Goal: Information Seeking & Learning: Check status

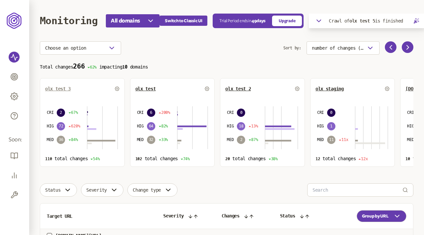
click at [62, 90] on span "olx test 3" at bounding box center [58, 88] width 26 height 5
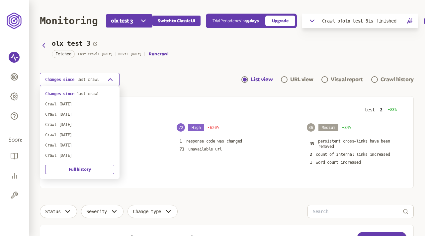
click at [109, 79] on icon "button" at bounding box center [110, 80] width 8 height 8
click at [142, 78] on div "Changes since last crawl List view URL view Visual report Crawl history" at bounding box center [226, 79] width 373 height 13
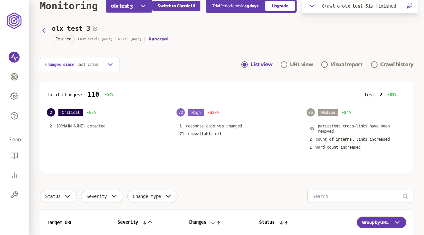
scroll to position [14, 0]
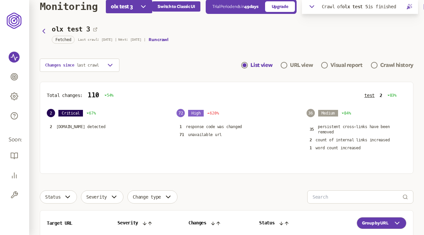
click at [290, 58] on section "olx test 3 Fetched Last crawl: [DATE] | Next: [DATE] | Run crawl Changes since …" at bounding box center [226, 49] width 373 height 45
click at [290, 63] on div "URL view" at bounding box center [301, 65] width 23 height 8
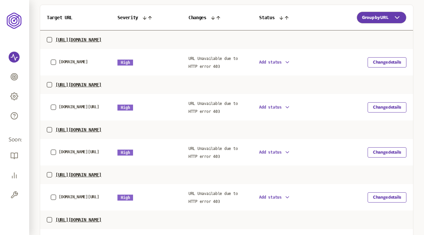
scroll to position [316, 0]
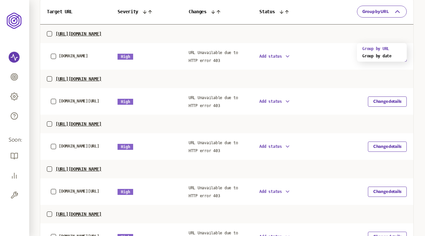
click at [379, 18] on button "Group by URL" at bounding box center [382, 12] width 50 height 12
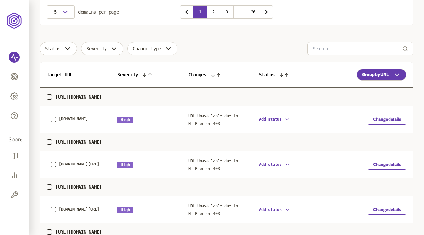
scroll to position [253, 0]
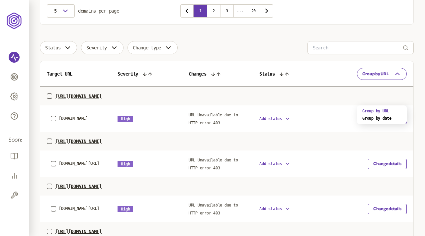
click at [367, 77] on span "Group by URL" at bounding box center [375, 73] width 27 height 5
click at [370, 117] on div "Group by date" at bounding box center [381, 118] width 39 height 5
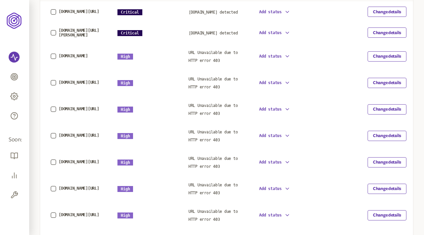
scroll to position [352, 0]
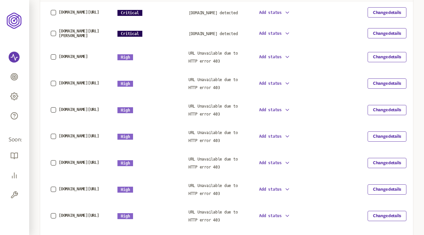
scroll to position [357, 0]
click at [198, 16] on span "[DOMAIN_NAME] detected" at bounding box center [212, 13] width 49 height 5
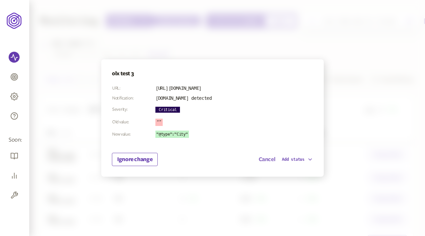
click at [264, 160] on button "Cancel" at bounding box center [266, 160] width 17 height 8
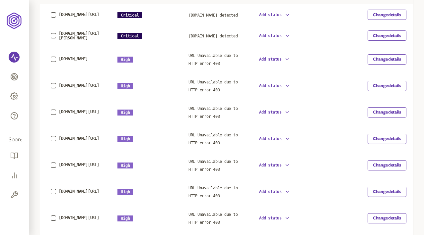
scroll to position [357, 0]
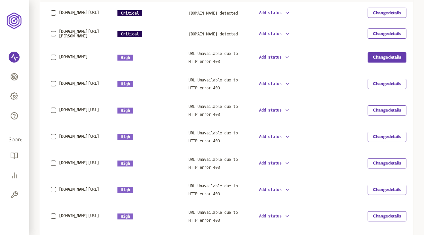
click at [381, 63] on button "Change details" at bounding box center [387, 57] width 39 height 10
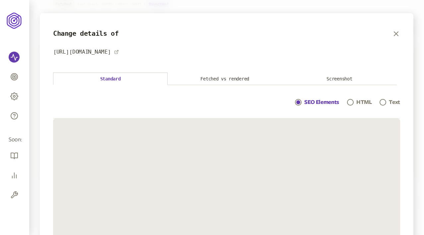
scroll to position [49, 0]
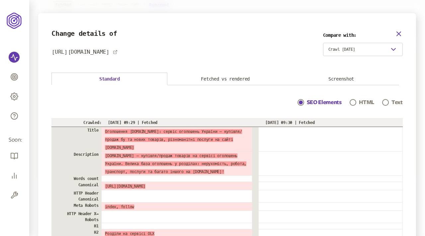
click at [402, 33] on icon "button" at bounding box center [398, 34] width 8 height 8
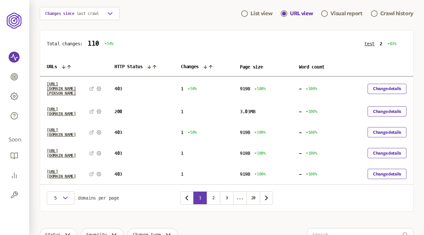
scroll to position [63, 0]
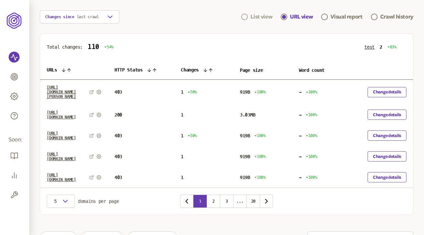
click at [255, 18] on div "List view" at bounding box center [261, 17] width 22 height 8
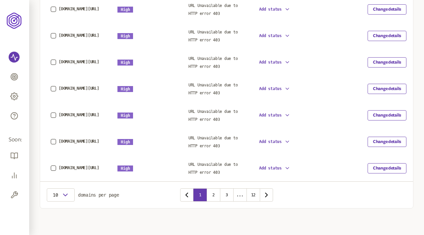
scroll to position [349, 0]
click at [253, 196] on button "12" at bounding box center [252, 195] width 13 height 13
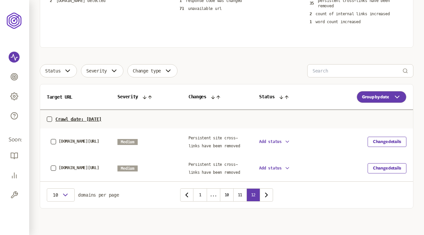
scroll to position [141, 0]
click at [201, 193] on button "1" at bounding box center [199, 195] width 13 height 13
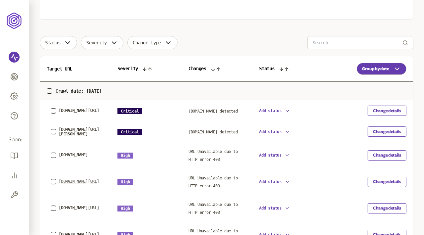
scroll to position [168, 0]
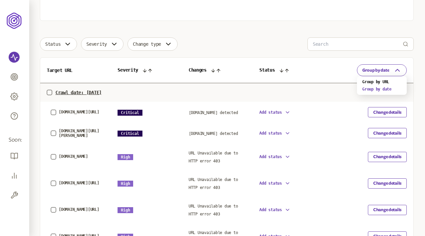
click at [383, 73] on span "Group by date" at bounding box center [375, 70] width 27 height 5
click at [375, 79] on div "Group by URL" at bounding box center [381, 81] width 39 height 7
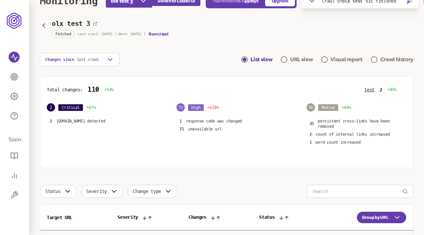
scroll to position [19, 0]
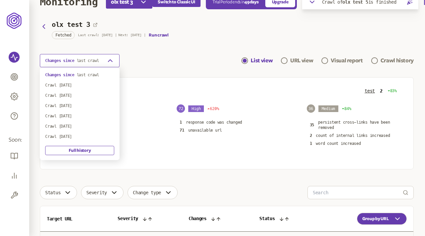
click at [106, 62] on button "Changes since last crawl" at bounding box center [80, 60] width 80 height 13
click at [157, 57] on div "Changes since last crawl List view URL view Visual report Crawl history" at bounding box center [226, 60] width 373 height 13
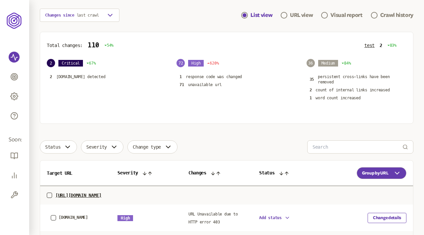
scroll to position [82, 0]
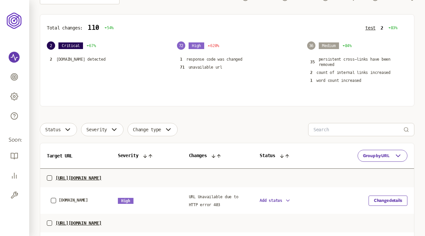
click at [370, 157] on span "Group by URL" at bounding box center [376, 155] width 27 height 5
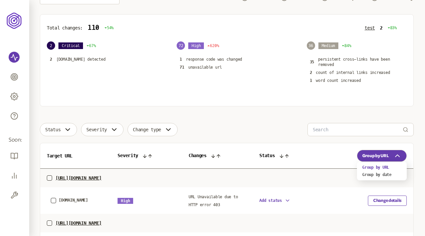
click at [385, 175] on div "Group by date" at bounding box center [381, 174] width 39 height 5
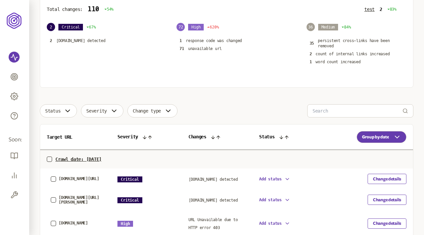
scroll to position [105, 0]
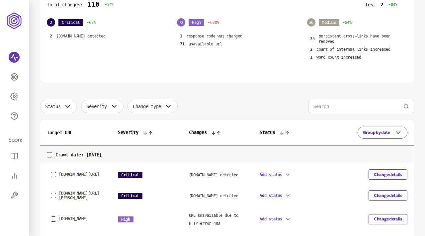
click at [379, 134] on span "Group by date" at bounding box center [376, 132] width 27 height 5
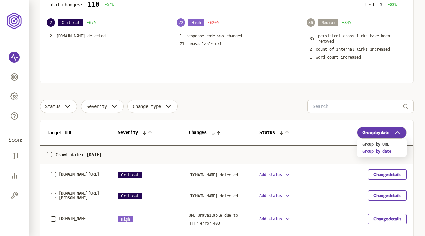
click at [377, 144] on div "Group by URL" at bounding box center [381, 144] width 39 height 5
